Goal: Task Accomplishment & Management: Manage account settings

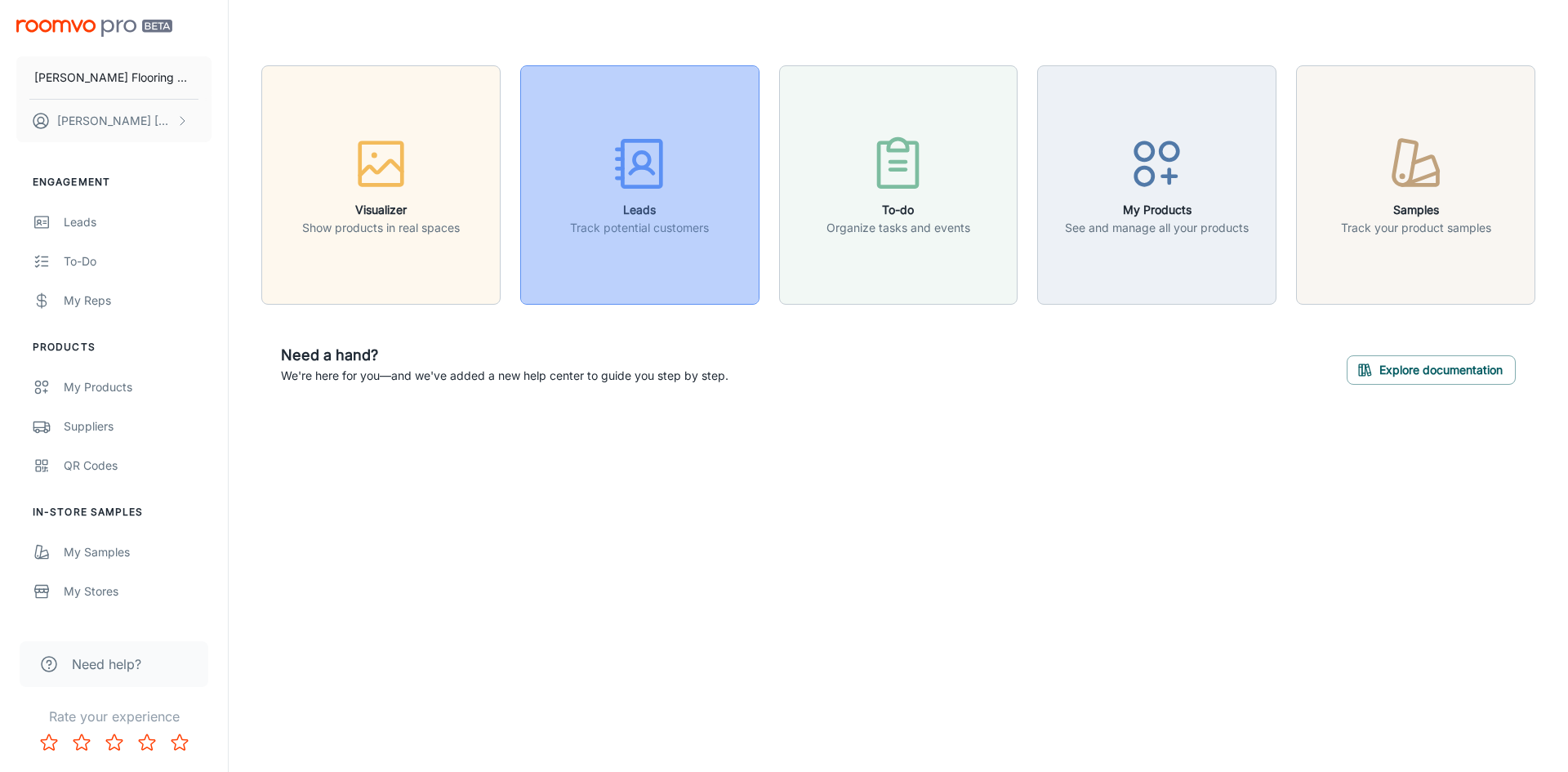
click at [690, 187] on div "button" at bounding box center [640, 167] width 139 height 68
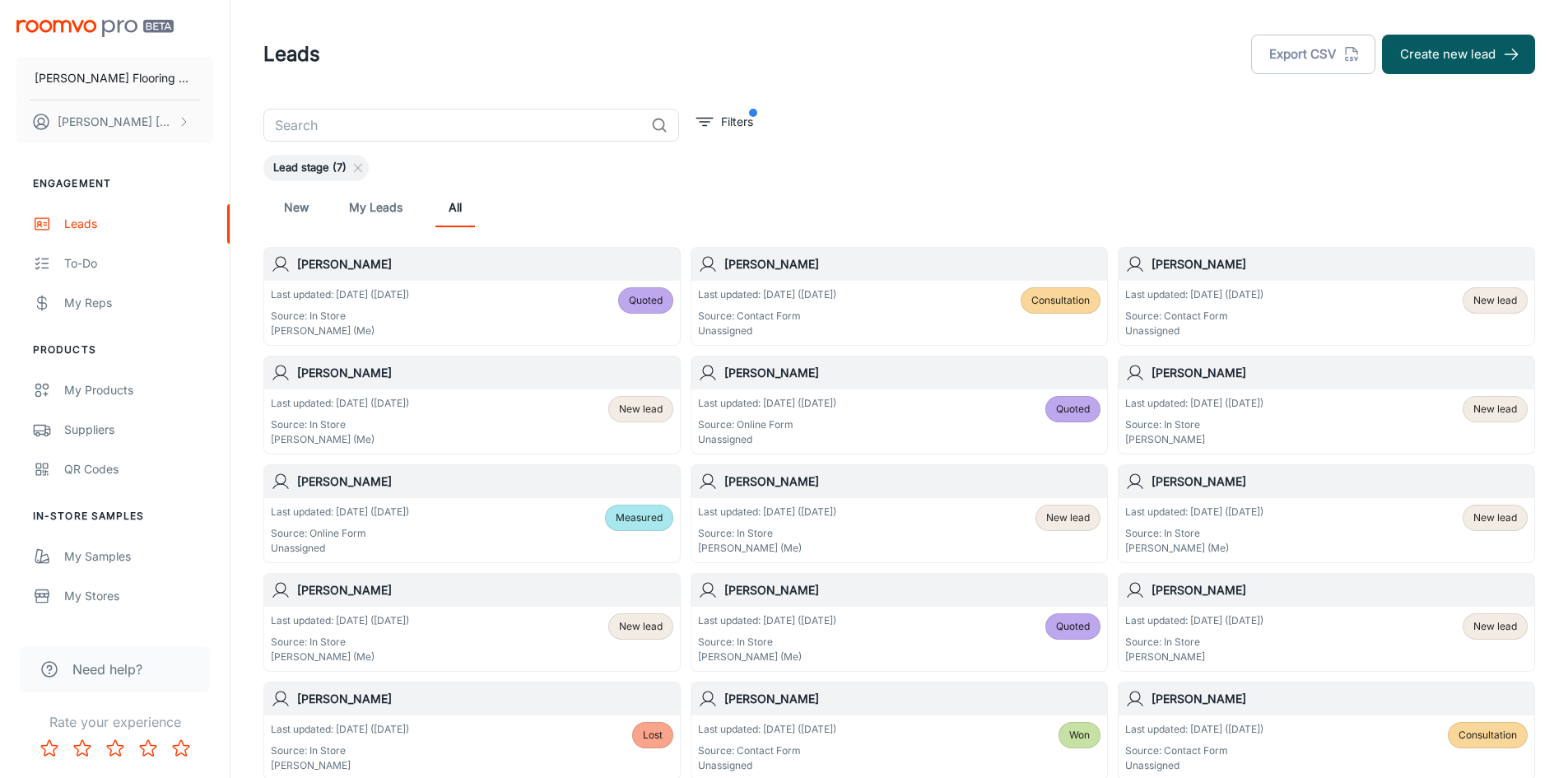
click at [498, 429] on div "Last updated: [DATE] ([DATE]) Source: In Store [PERSON_NAME] (Me) New lead" at bounding box center [472, 421] width 403 height 51
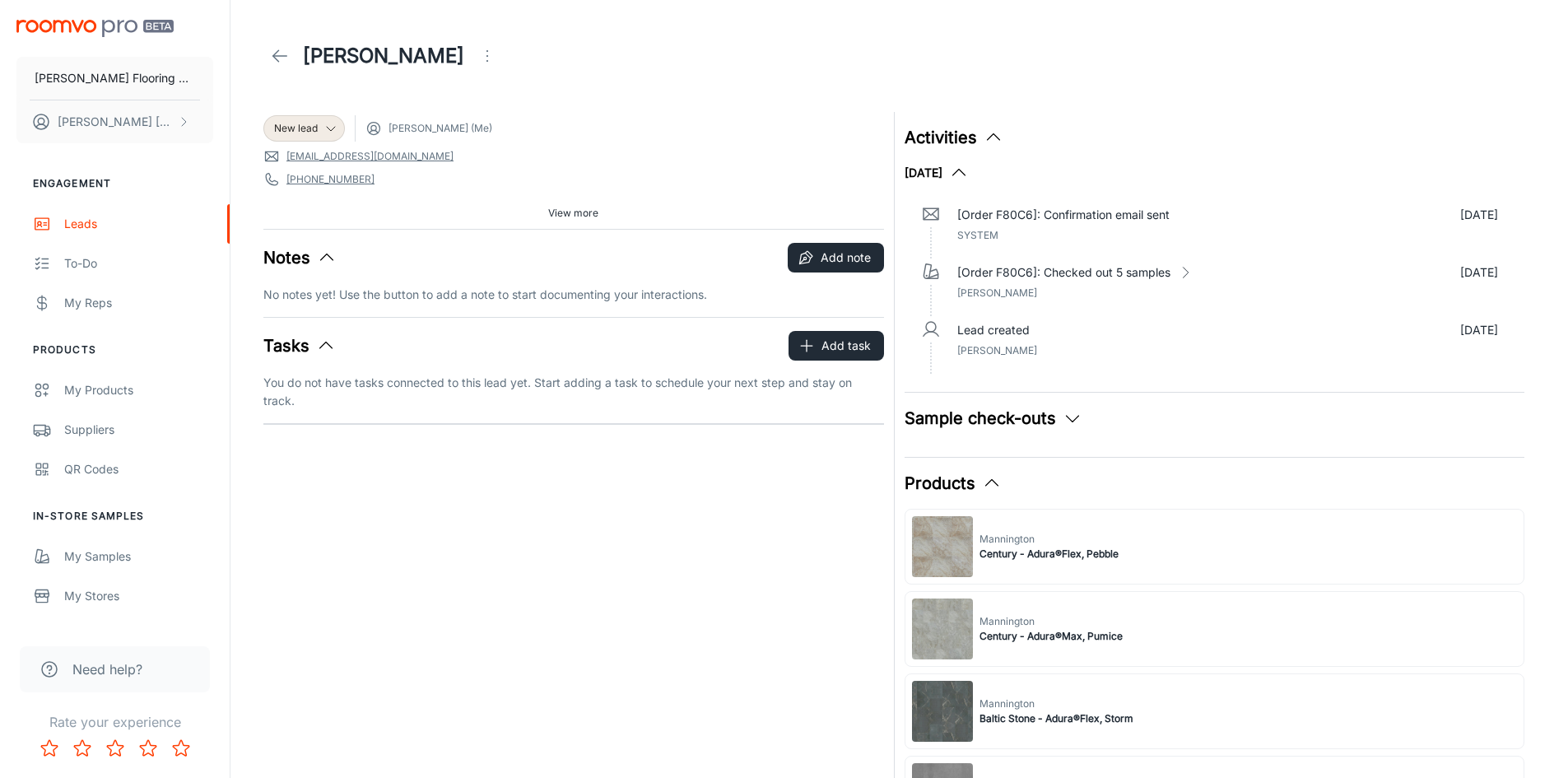
click at [961, 409] on button "Sample check-outs" at bounding box center [993, 418] width 178 height 25
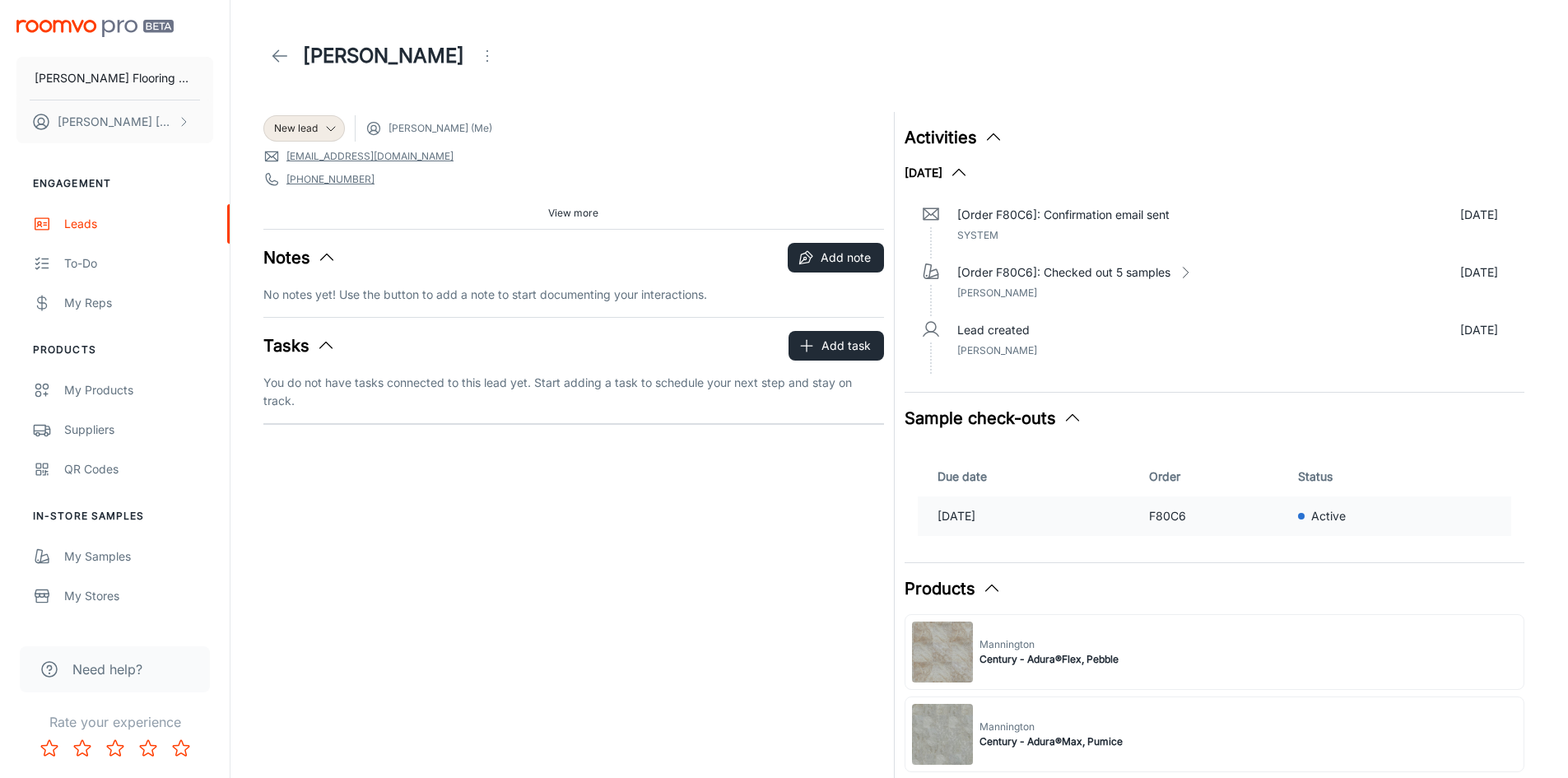
click at [994, 516] on p "[DATE]" at bounding box center [1037, 516] width 199 height 18
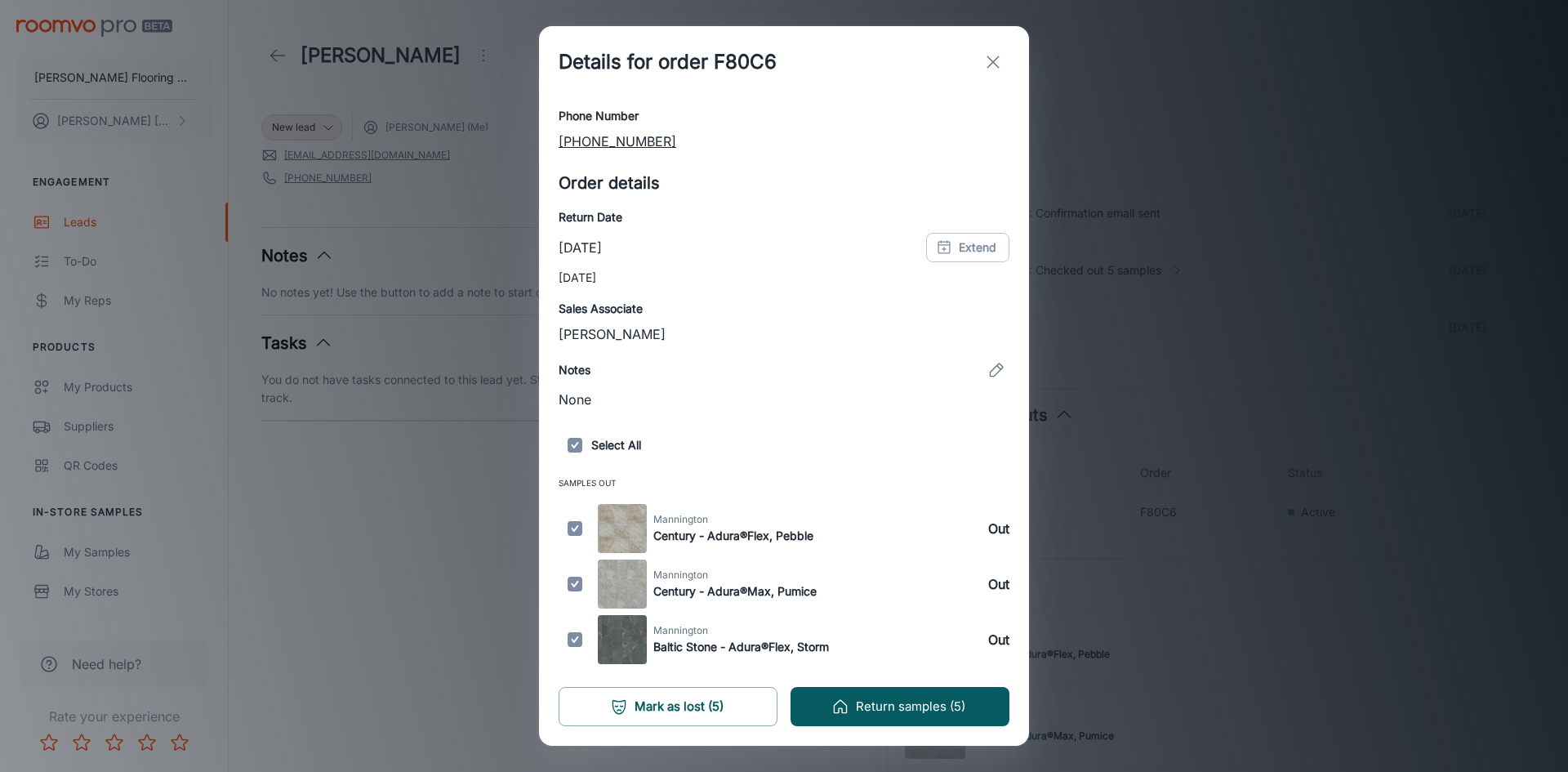
scroll to position [238, 0]
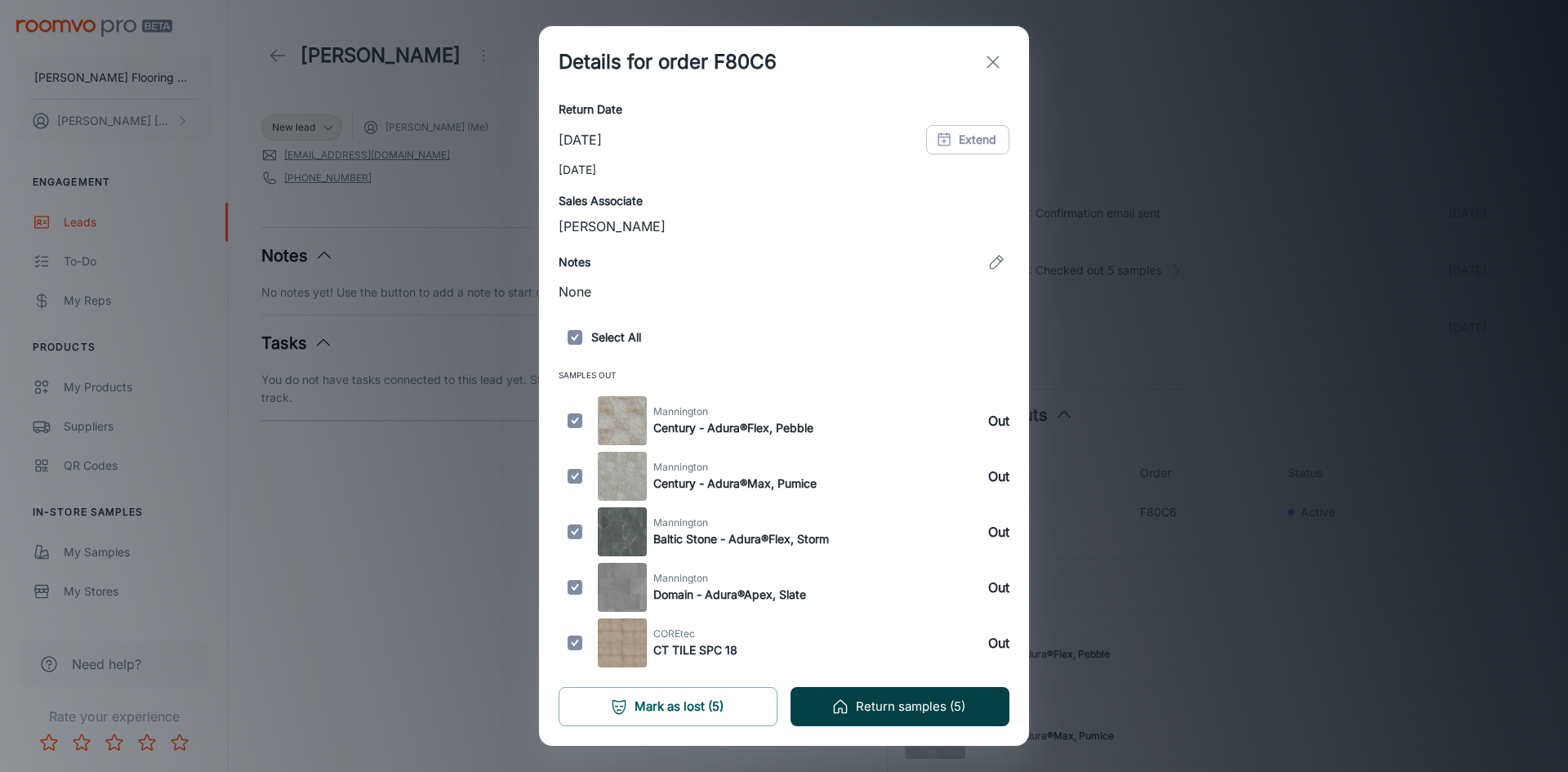
click at [910, 710] on button "Return samples (5)" at bounding box center [900, 706] width 219 height 39
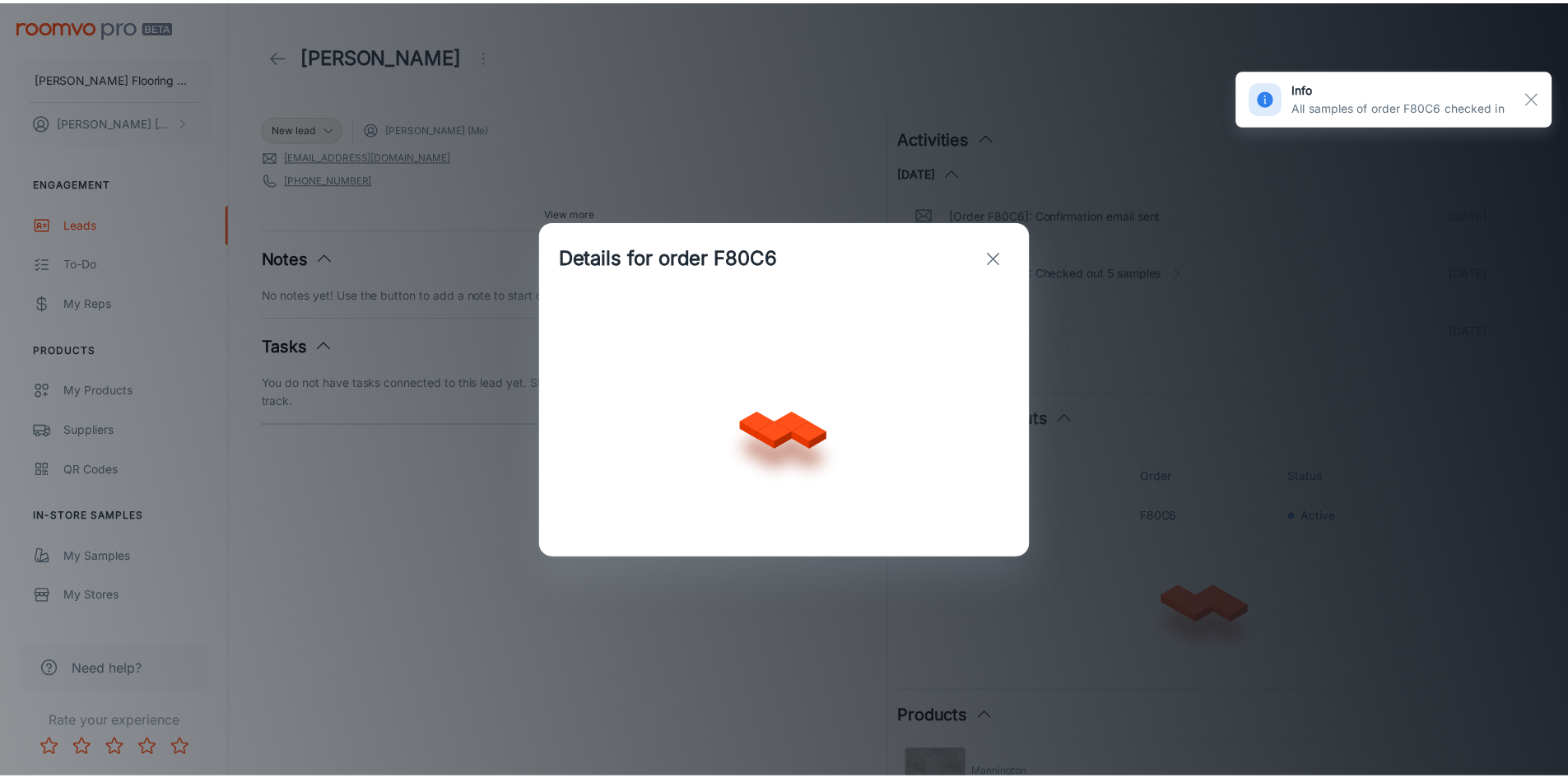
scroll to position [0, 0]
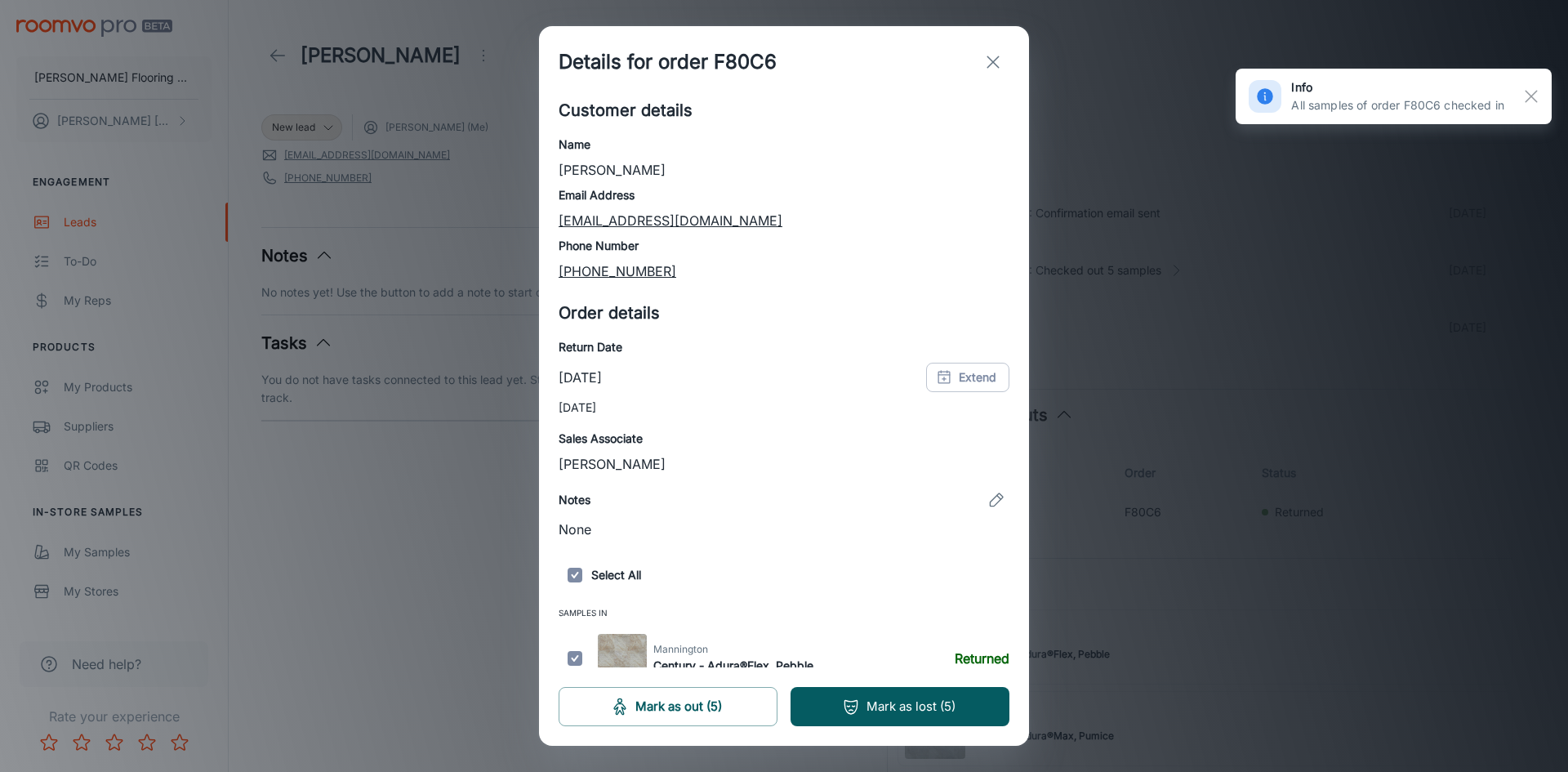
click at [1211, 426] on div "Details for order F80C6 Customer details Name [PERSON_NAME] Email Address [EMAI…" at bounding box center [784, 386] width 1568 height 772
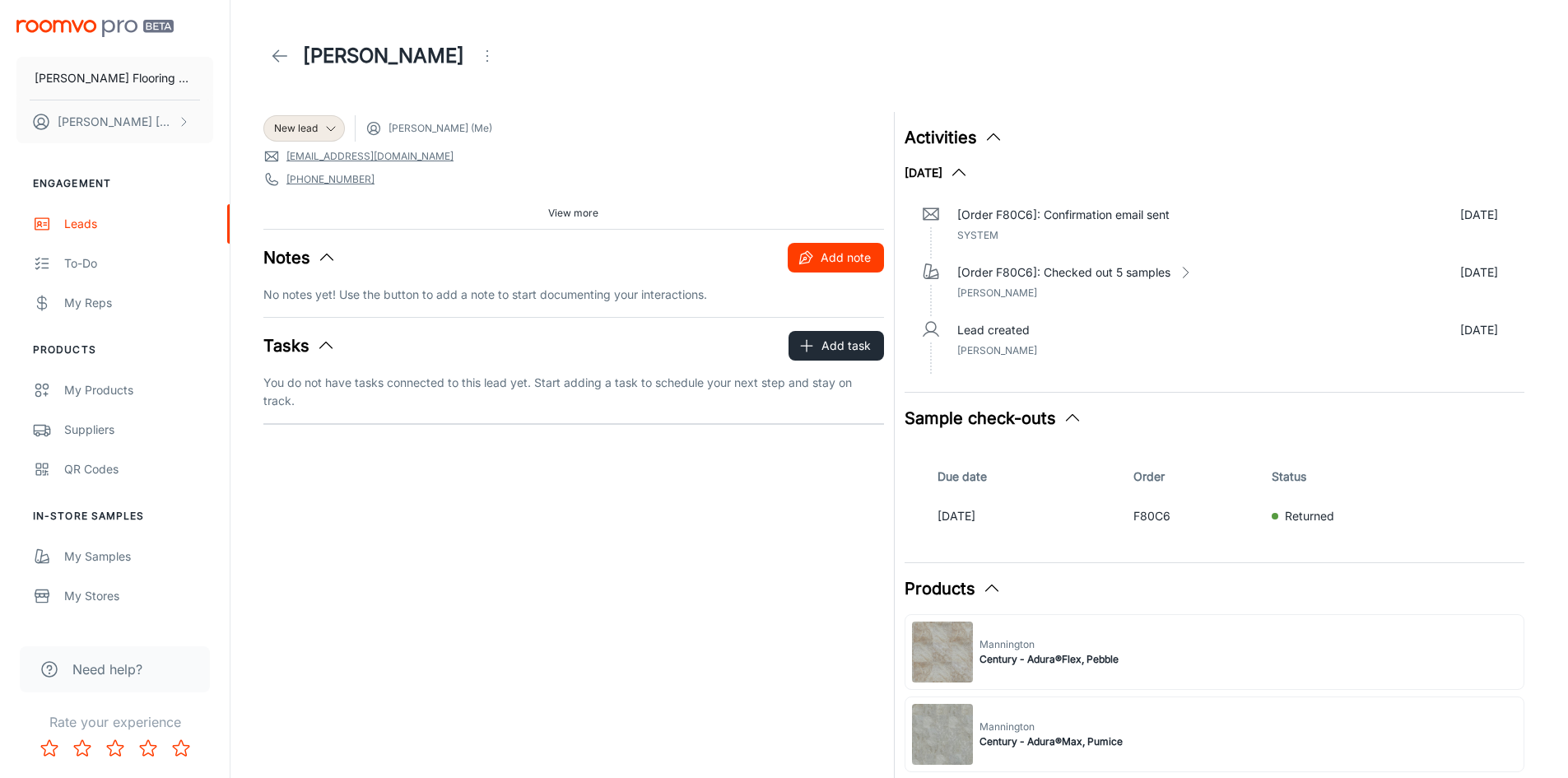
click at [850, 266] on button "Add note" at bounding box center [836, 257] width 97 height 30
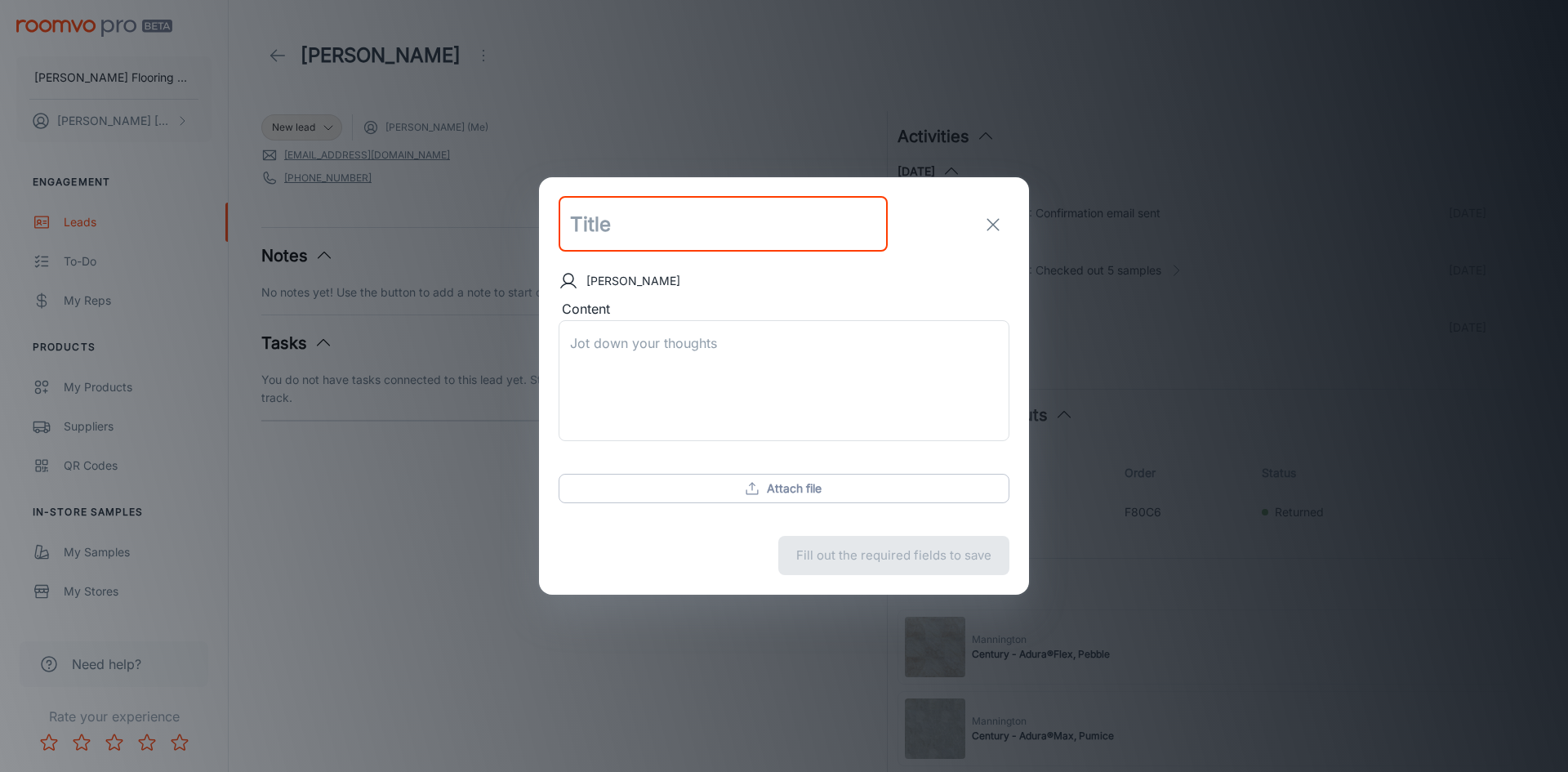
click at [661, 229] on input "text" at bounding box center [723, 225] width 329 height 56
type input "decision"
click at [667, 356] on textarea "Content" at bounding box center [784, 381] width 428 height 94
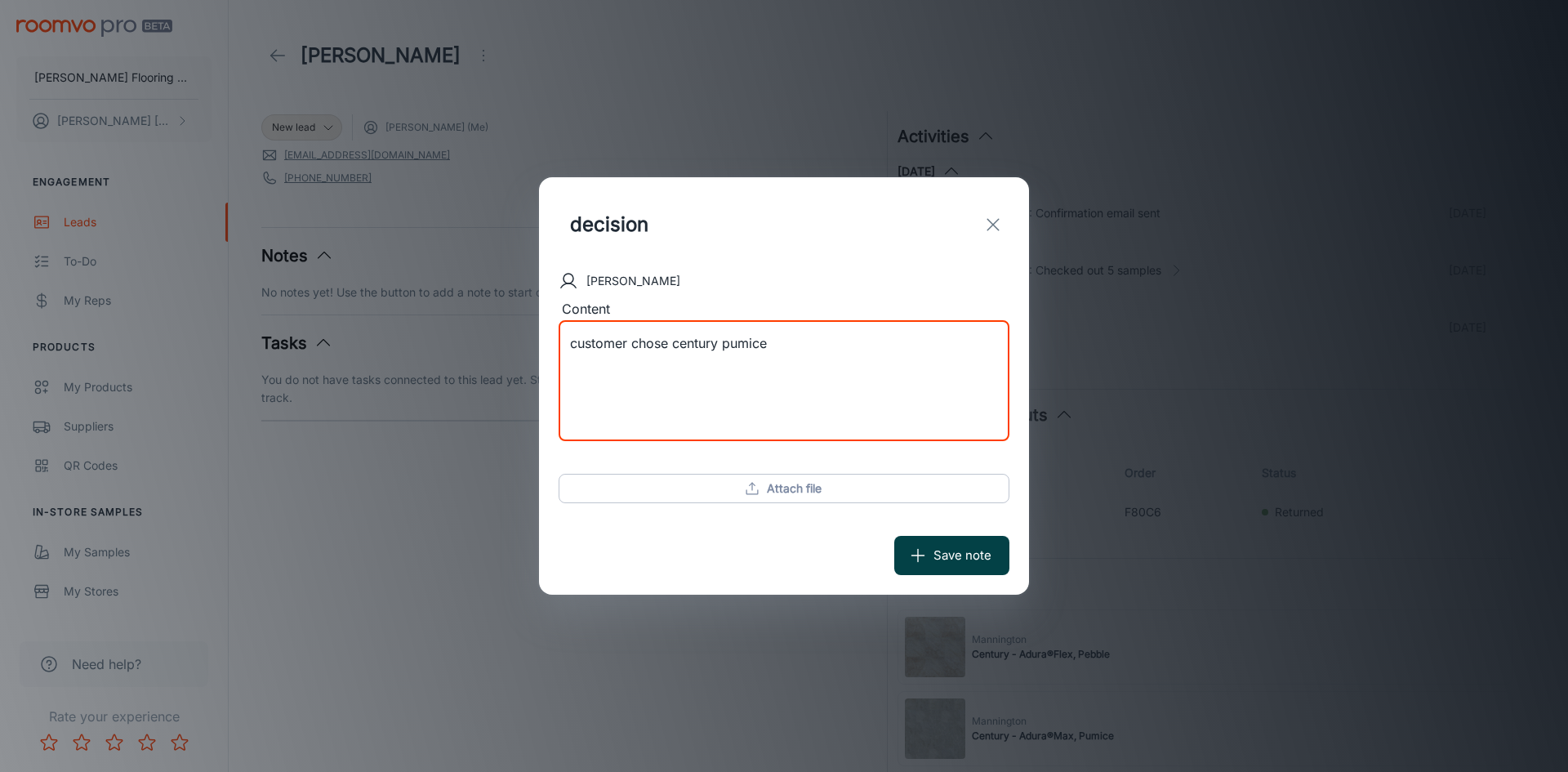
type textarea "customer chose century pumice"
click at [967, 561] on button "Save note" at bounding box center [952, 555] width 115 height 39
